Goal: Find specific page/section: Find specific page/section

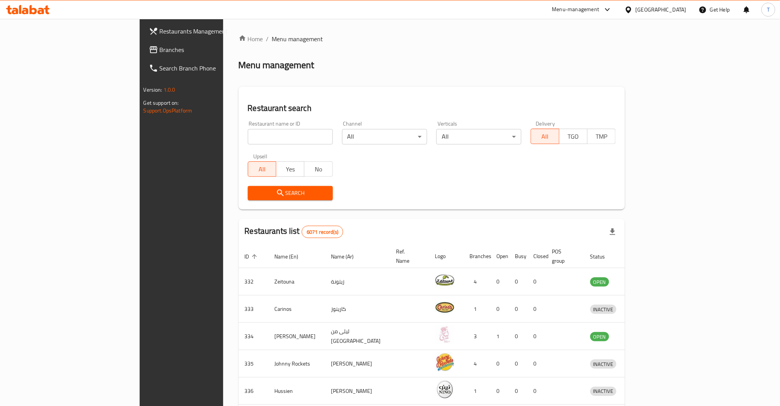
click at [248, 129] on div "Restaurant name or ID Restaurant name or ID" at bounding box center [290, 132] width 85 height 23
click at [248, 133] on input "search" at bounding box center [290, 136] width 85 height 15
type input "tawook nation"
click button "Search" at bounding box center [290, 193] width 85 height 14
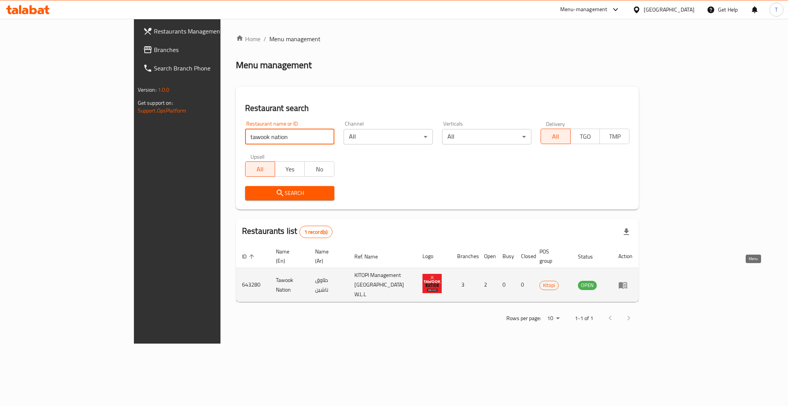
click at [628, 280] on icon "enhanced table" at bounding box center [623, 284] width 9 height 9
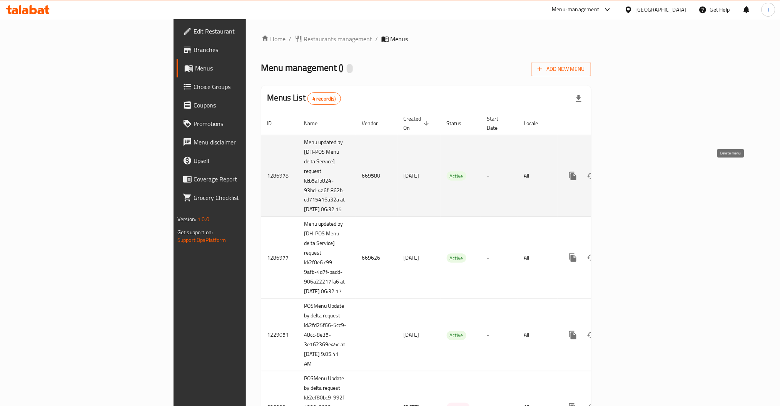
click at [638, 169] on link "enhanced table" at bounding box center [628, 176] width 18 height 18
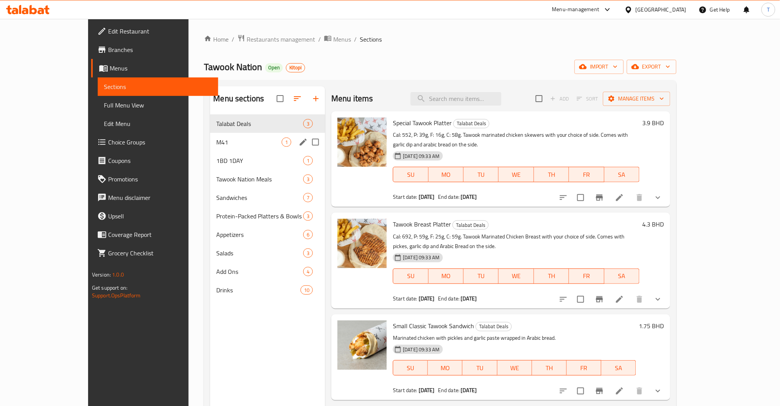
click at [216, 137] on span "M41" at bounding box center [248, 141] width 65 height 9
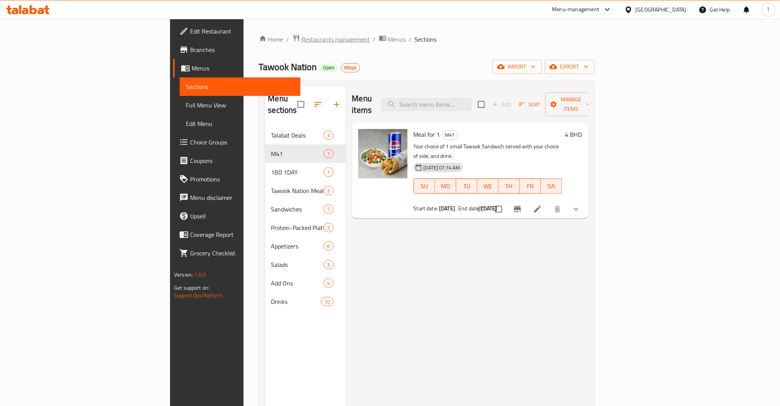
click at [302, 40] on span "Restaurants management" at bounding box center [336, 39] width 69 height 9
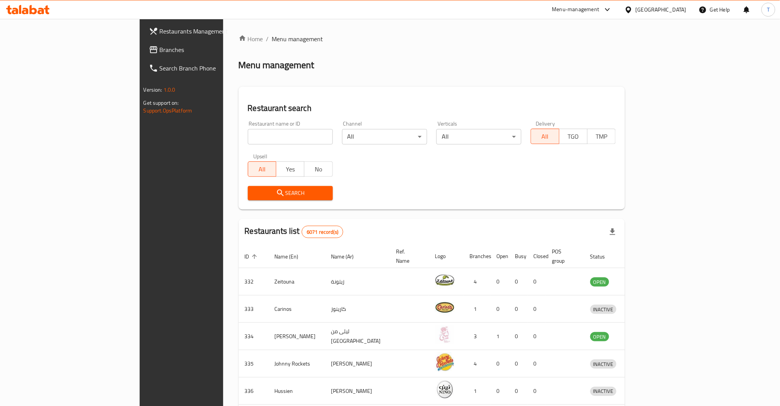
click at [248, 128] on div "Restaurant name or ID Restaurant name or ID" at bounding box center [290, 132] width 85 height 23
click at [248, 137] on input "search" at bounding box center [290, 136] width 85 height 15
type input "tarator"
click button "Search" at bounding box center [290, 193] width 85 height 14
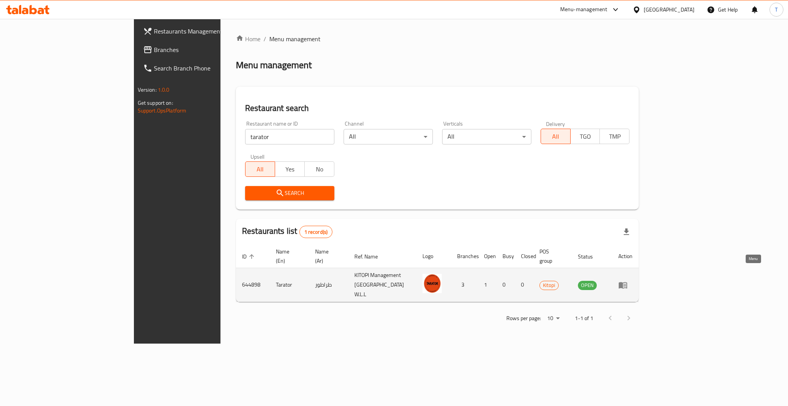
click at [627, 282] on icon "enhanced table" at bounding box center [623, 285] width 8 height 7
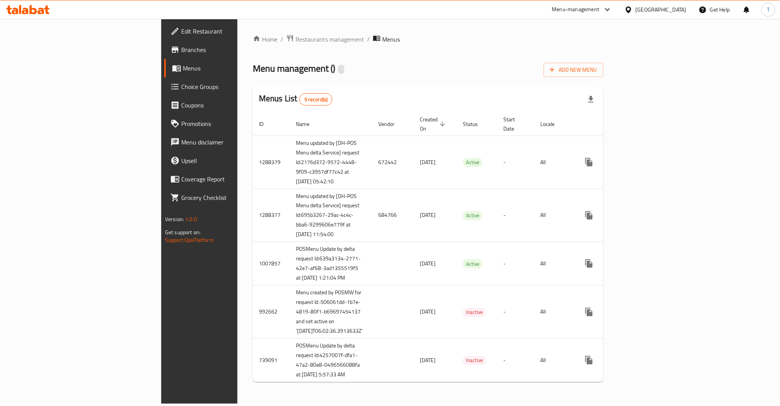
click at [181, 49] on span "Branches" at bounding box center [233, 49] width 104 height 9
